Goal: Task Accomplishment & Management: Manage account settings

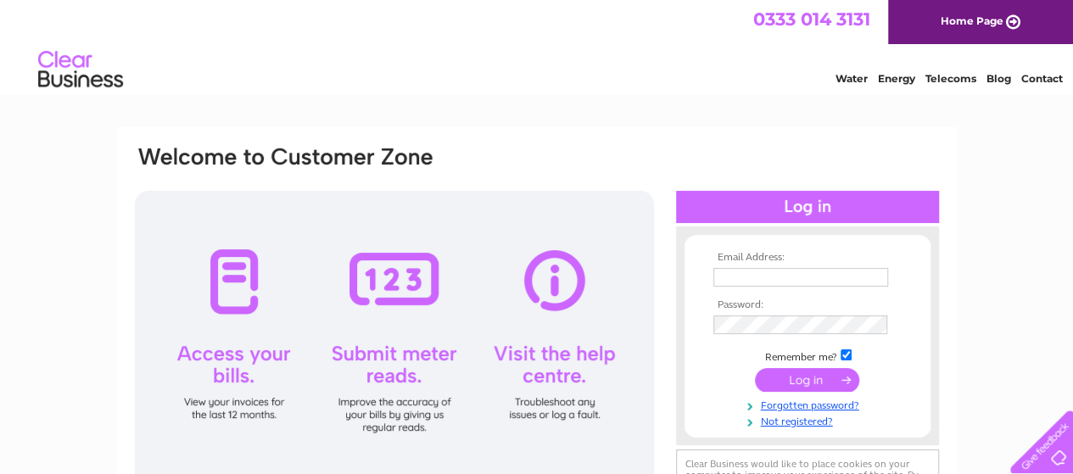
type input "office@jamesowenracing.com"
click at [821, 376] on input "submit" at bounding box center [807, 380] width 104 height 24
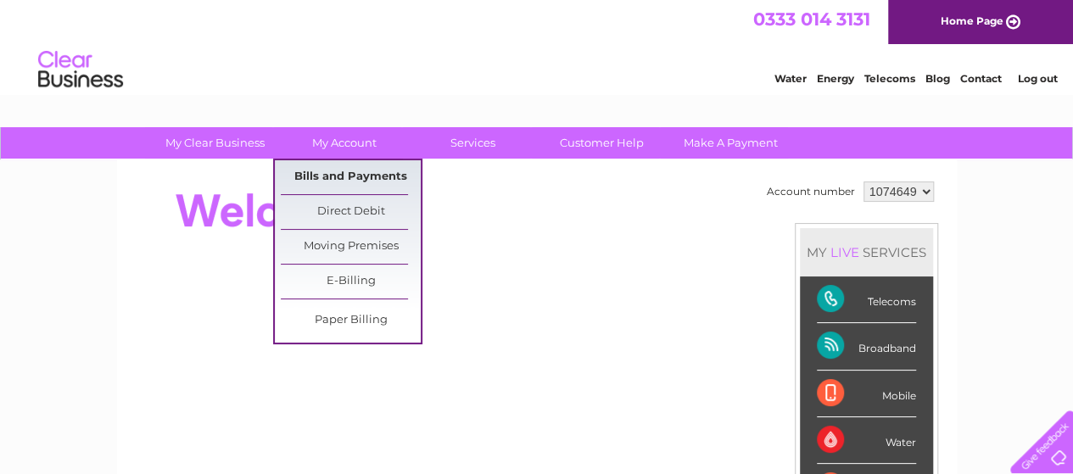
click at [332, 189] on link "Bills and Payments" at bounding box center [351, 177] width 140 height 34
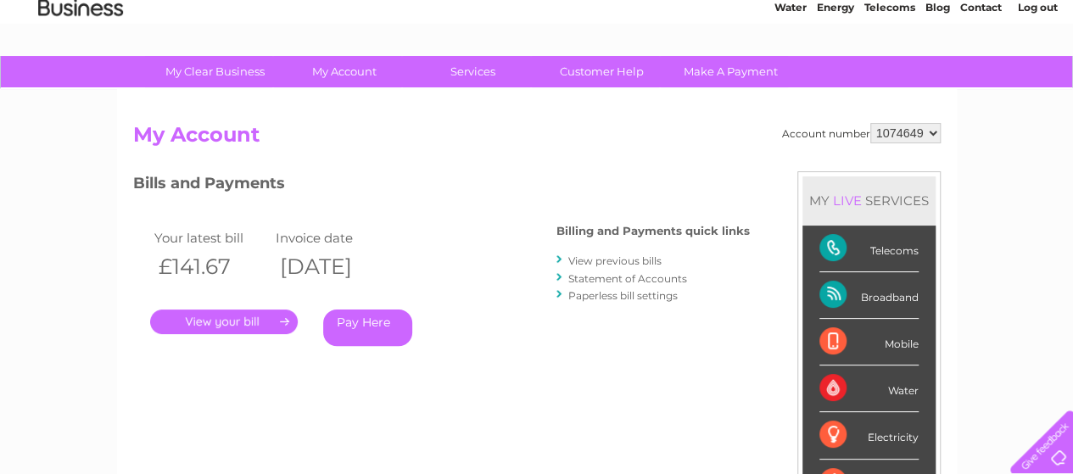
scroll to position [170, 0]
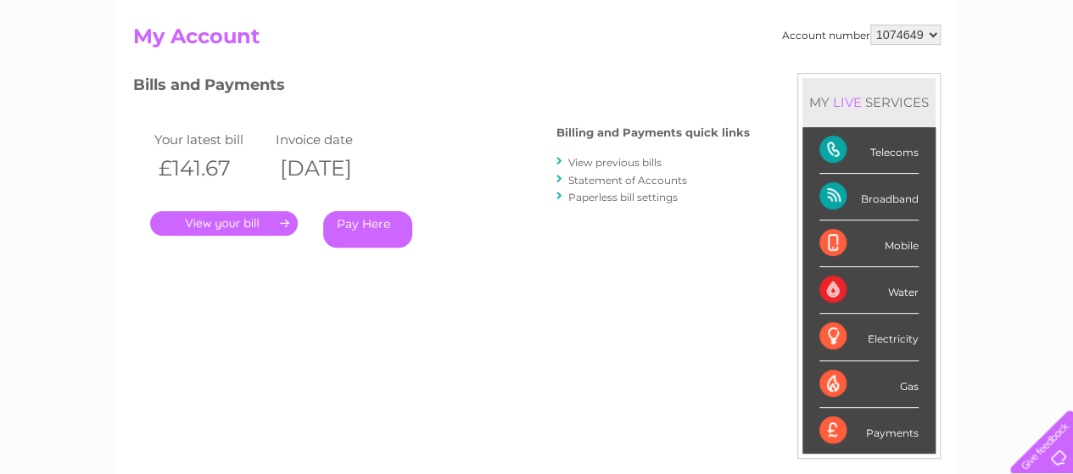
click at [267, 227] on link "." at bounding box center [224, 223] width 148 height 25
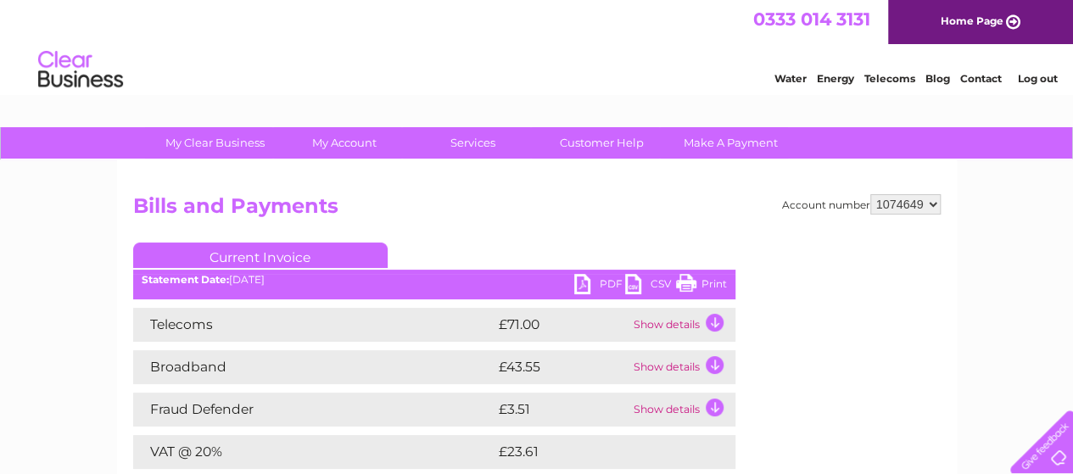
click at [574, 282] on link "PDF" at bounding box center [599, 286] width 51 height 25
